Goal: Navigation & Orientation: Find specific page/section

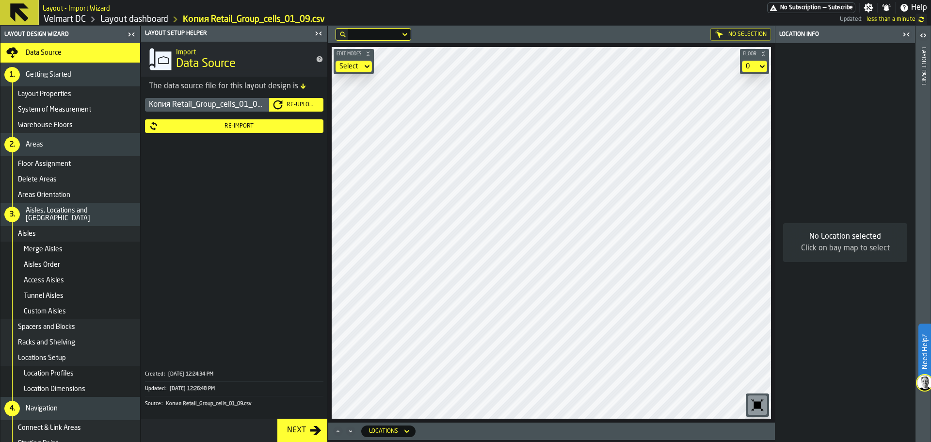
click at [321, 277] on main "Layout Design Wizard Data Source 1. Getting Started Layout Properties System of…" at bounding box center [465, 234] width 931 height 416
click at [596, 440] on div "No Selection Edit Modes Select Floor 0 Locations" at bounding box center [551, 234] width 447 height 416
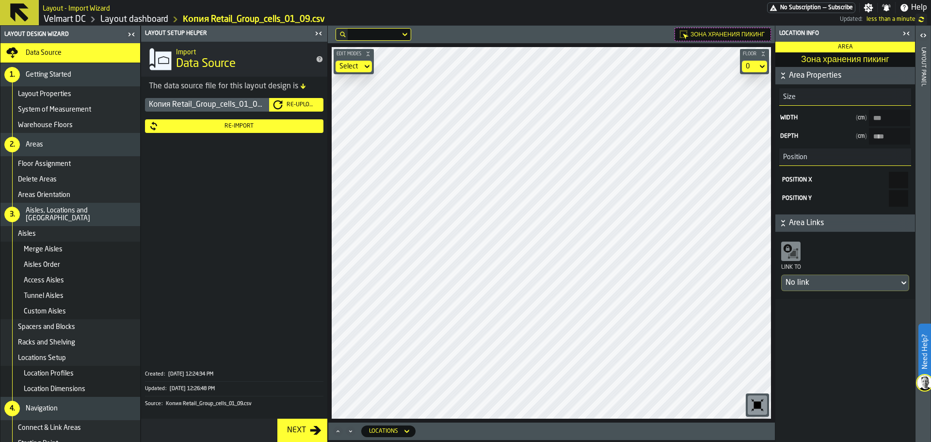
type пикинг-size-d "****"
click at [144, 18] on link "Layout dashboard" at bounding box center [134, 19] width 68 height 11
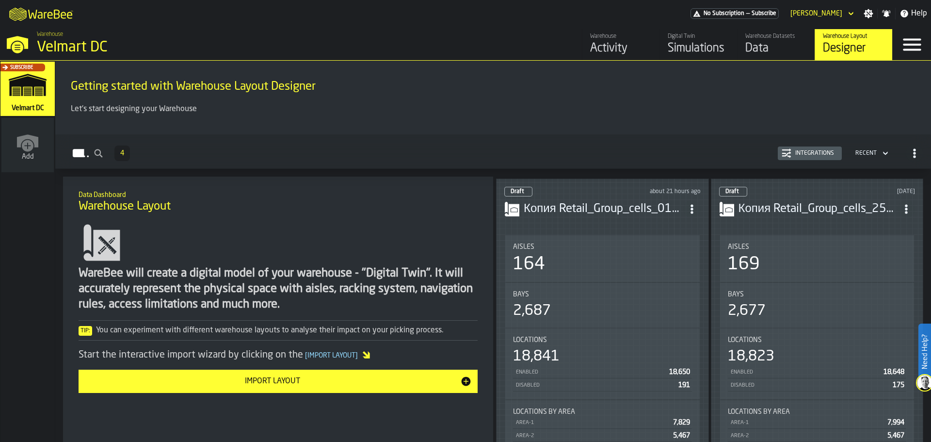
click at [772, 51] on div "Data" at bounding box center [777, 49] width 62 height 16
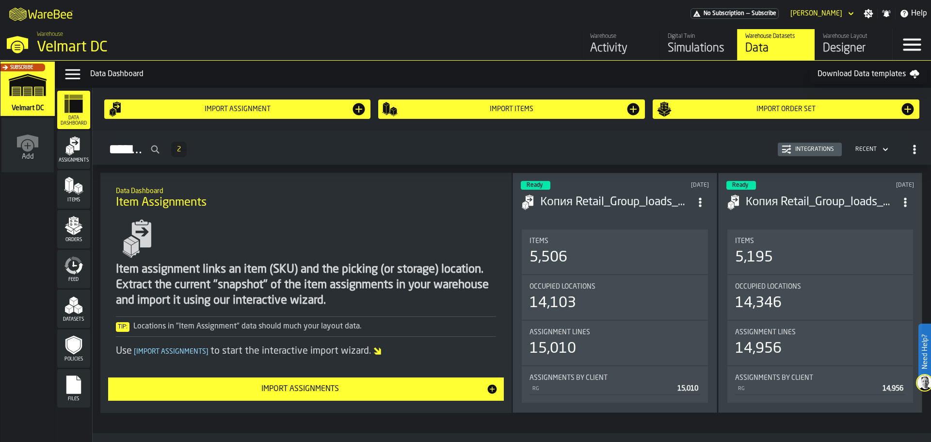
click at [72, 385] on icon "menu Files" at bounding box center [73, 384] width 15 height 18
